Goal: Information Seeking & Learning: Understand process/instructions

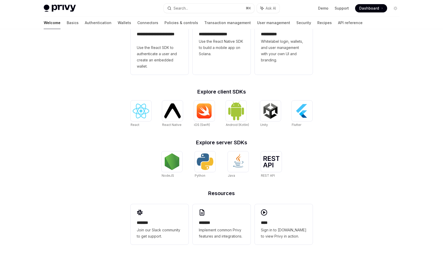
scroll to position [167, 0]
click at [182, 157] on div at bounding box center [172, 161] width 21 height 21
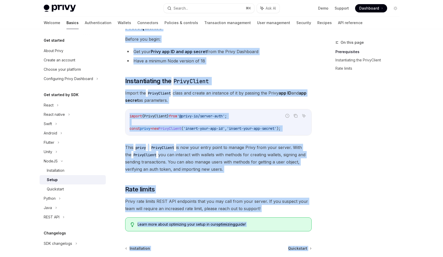
scroll to position [93, 0]
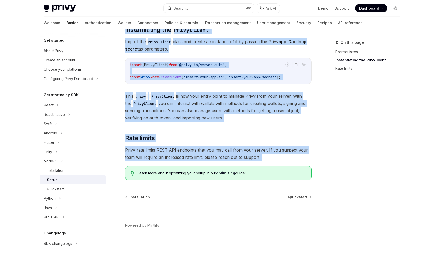
drag, startPoint x: 121, startPoint y: 39, endPoint x: 268, endPoint y: 166, distance: 193.9
click at [268, 166] on div "NodeJS Setup OpenAI Open in ChatGPT OpenAI Open in ChatGPT ​ Prerequisites Befo…" at bounding box center [170, 101] width 286 height 311
copy div "NodeJS Setup OpenAI Open in ChatGPT OpenAI Open in ChatGPT ​ Prerequisites Befo…"
click at [53, 188] on div "Quickstart" at bounding box center [55, 189] width 17 height 6
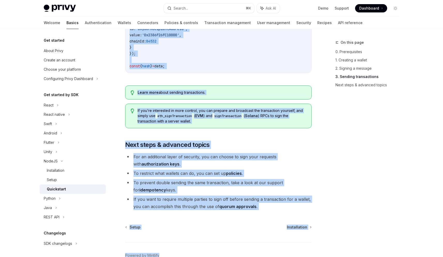
scroll to position [519, 0]
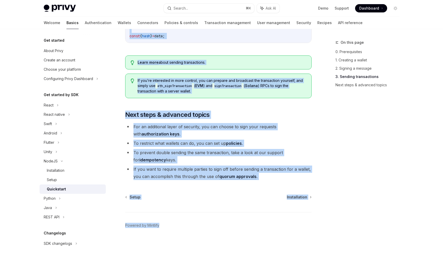
drag, startPoint x: 121, startPoint y: 31, endPoint x: 183, endPoint y: 256, distance: 233.8
copy div "NodeJS Quickstart OpenAI Open in ChatGPT Learn how to authenticate users, creat…"
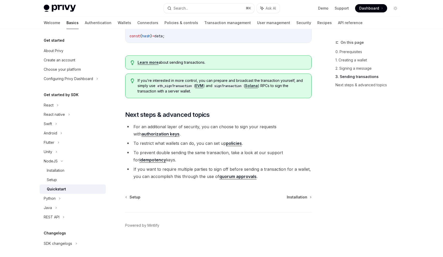
click at [299, 200] on div "Setup Installation Powered by Mintlify" at bounding box center [218, 225] width 187 height 62
click at [298, 195] on span "Installation" at bounding box center [297, 196] width 20 height 5
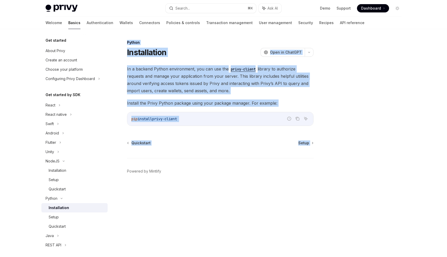
drag, startPoint x: 120, startPoint y: 34, endPoint x: 185, endPoint y: 163, distance: 144.2
click at [185, 163] on div "Python Installation OpenAI Open in ChatGPT OpenAI Open in ChatGPT In a backend …" at bounding box center [223, 143] width 364 height 228
click at [196, 156] on div "Quickstart Setup Powered by Mintlify" at bounding box center [220, 171] width 187 height 62
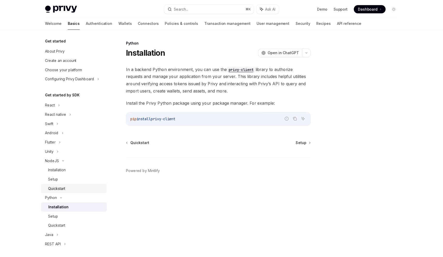
scroll to position [3, 0]
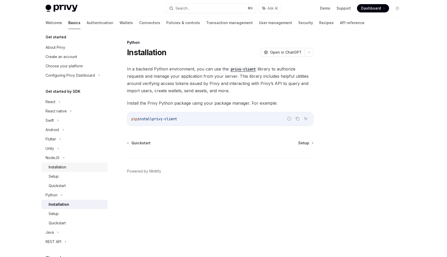
click at [58, 168] on div "Installation" at bounding box center [58, 167] width 18 height 6
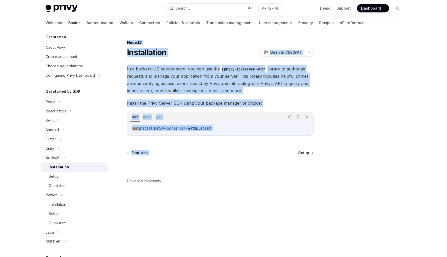
drag, startPoint x: 228, startPoint y: 146, endPoint x: 124, endPoint y: 41, distance: 147.1
click at [124, 41] on div "NodeJS Installation OpenAI Open in ChatGPT OpenAI Open in ChatGPT In a backend …" at bounding box center [172, 147] width 286 height 217
copy div "NodeJS Installation OpenAI Open in ChatGPT OpenAI Open in ChatGPT In a backend …"
click at [255, 75] on span "In a backend JS environment, you can use the @privy-io/server-auth library to a…" at bounding box center [220, 79] width 187 height 29
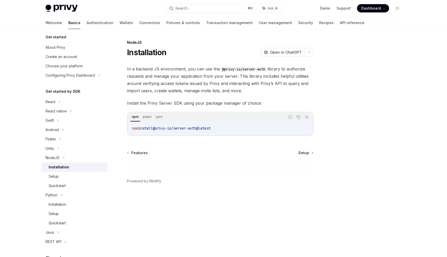
drag, startPoint x: 225, startPoint y: 129, endPoint x: 131, endPoint y: 128, distance: 93.7
click at [131, 128] on div "npm install @privy-io/server-auth@latest" at bounding box center [220, 127] width 185 height 13
copy span "npm install @privy-io/server-auth@latest"
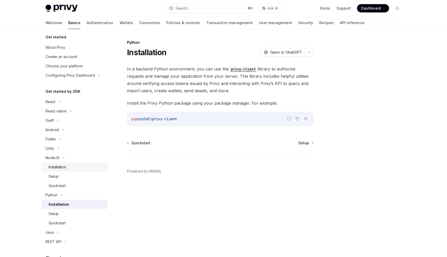
click at [60, 167] on div "Installation" at bounding box center [58, 167] width 18 height 6
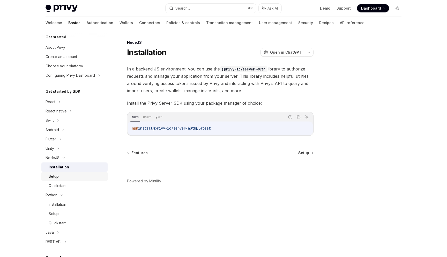
click at [57, 179] on div "Setup" at bounding box center [54, 176] width 10 height 6
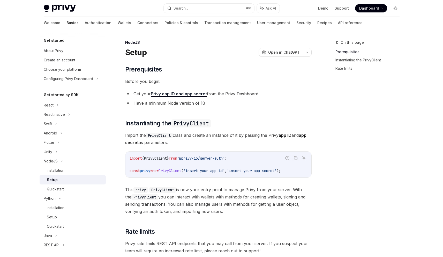
scroll to position [93, 0]
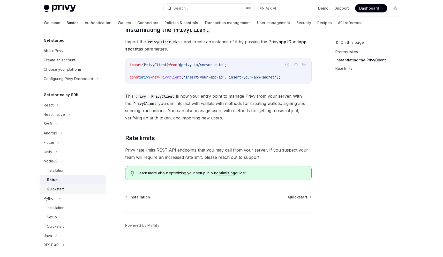
click at [58, 186] on div "Quickstart" at bounding box center [55, 189] width 17 height 6
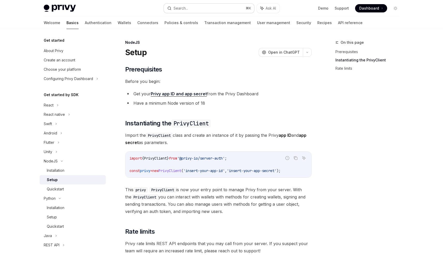
type textarea "*"
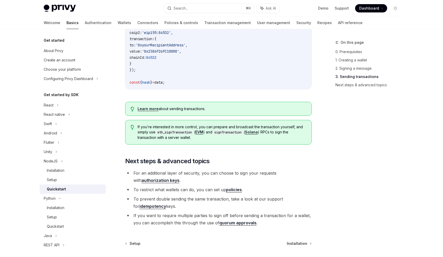
scroll to position [519, 0]
